Goal: Task Accomplishment & Management: Complete application form

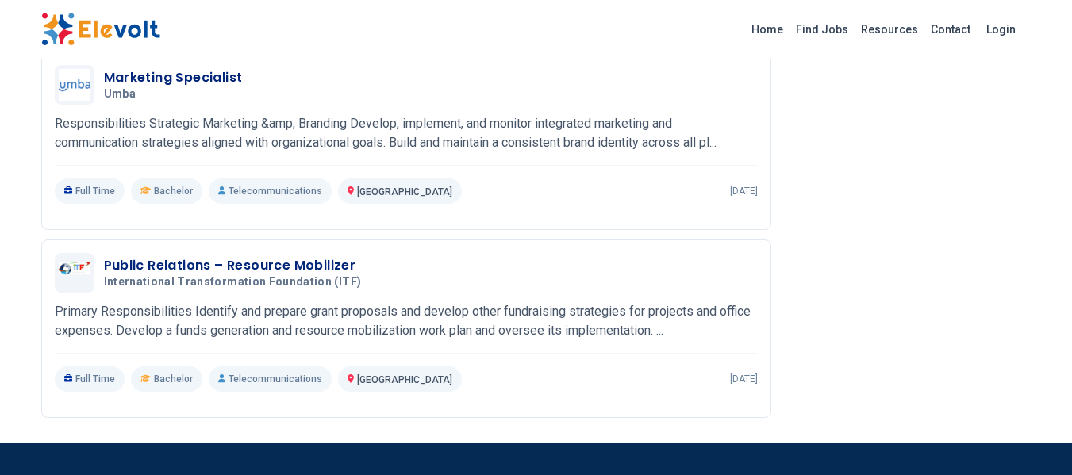
scroll to position [3315, 0]
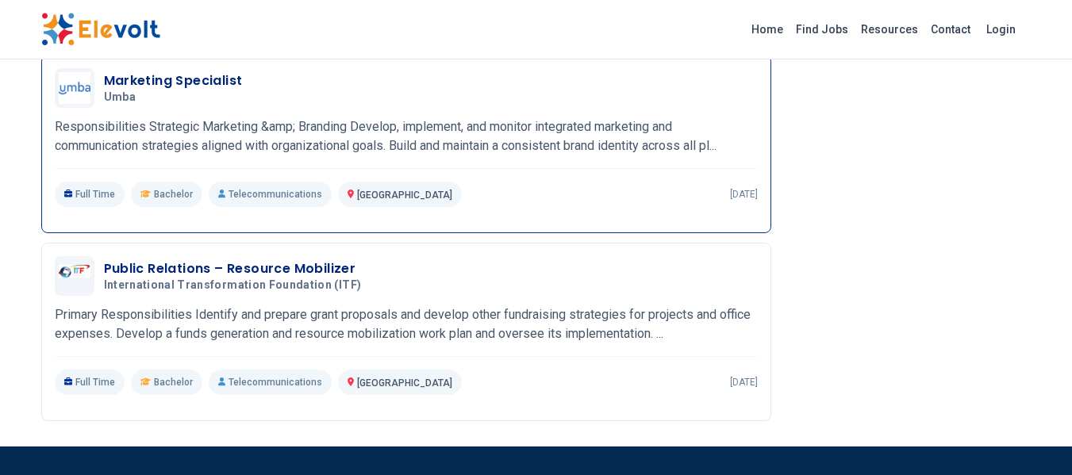
click at [140, 81] on h3 "Marketing Specialist" at bounding box center [173, 80] width 139 height 19
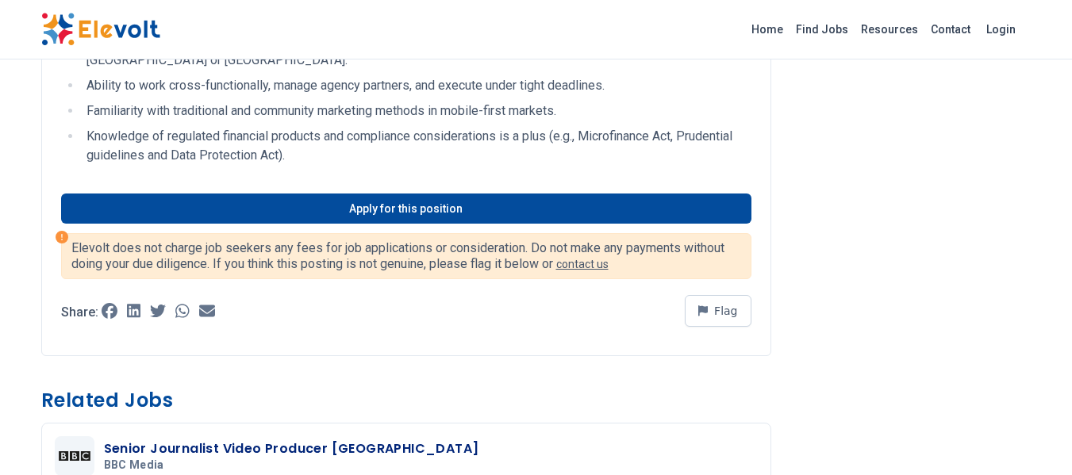
scroll to position [1235, 0]
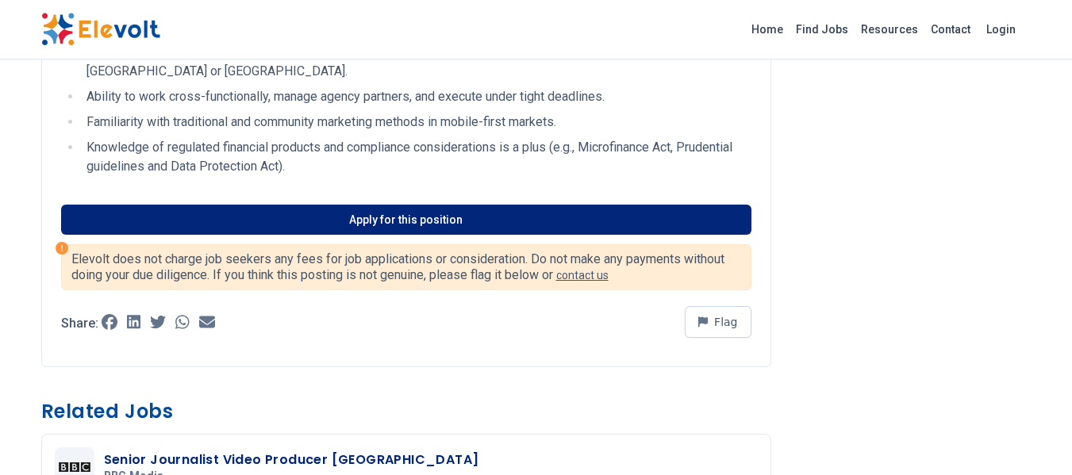
click at [375, 235] on link "Apply for this position" at bounding box center [406, 220] width 690 height 30
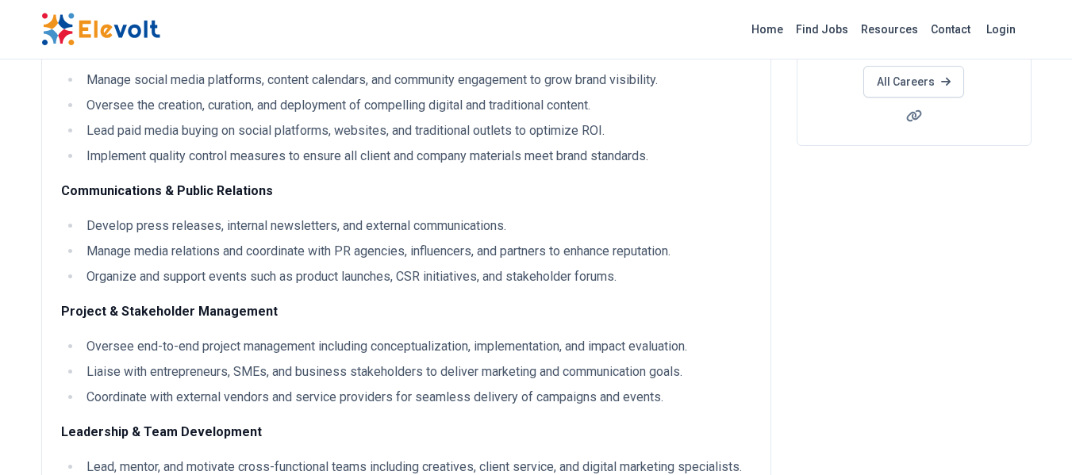
scroll to position [0, 0]
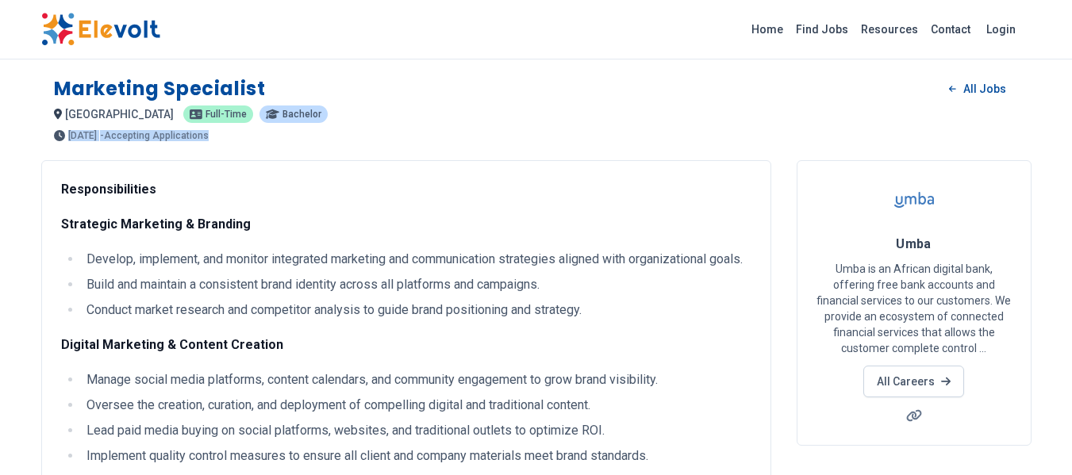
drag, startPoint x: 227, startPoint y: 135, endPoint x: 49, endPoint y: 138, distance: 177.8
click at [49, 138] on div "Marketing Specialist All Jobs nairobi KE Full-time Bachelor 6 days ago 09/11/20…" at bounding box center [536, 102] width 990 height 78
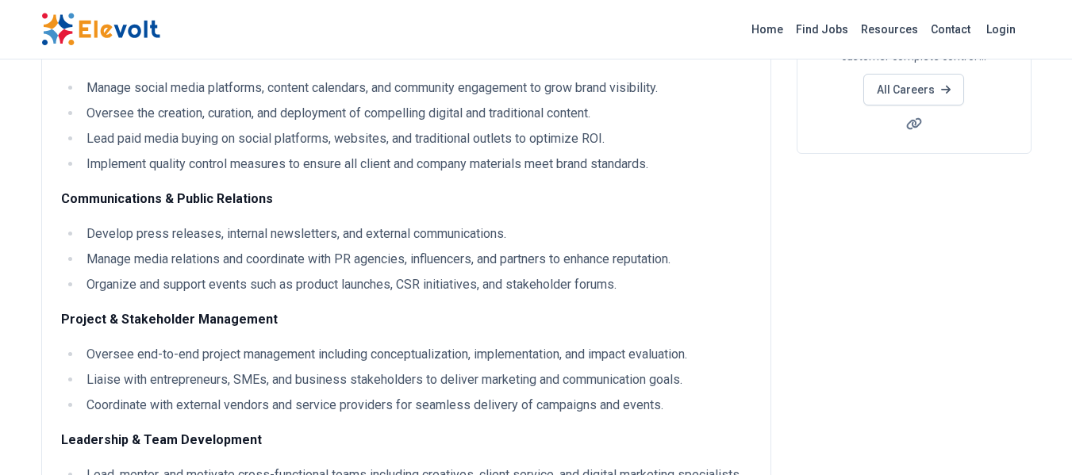
scroll to position [293, 0]
